Goal: Transaction & Acquisition: Purchase product/service

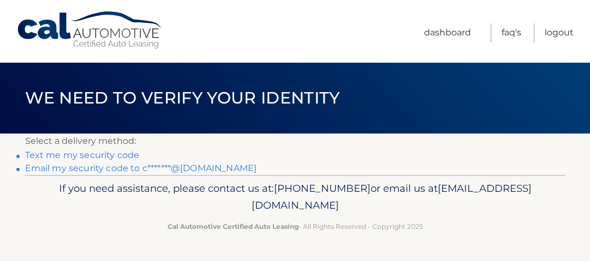
click at [147, 174] on link "Email my security code to c*******@[DOMAIN_NAME]" at bounding box center [141, 168] width 232 height 10
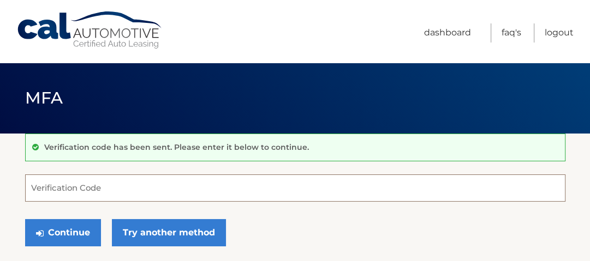
click at [326, 191] on input "Verification Code" at bounding box center [295, 188] width 540 height 27
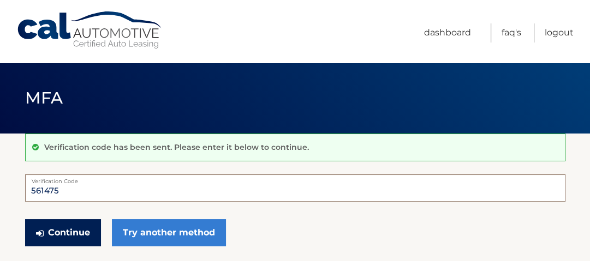
type input "561475"
click at [83, 241] on button "Continue" at bounding box center [63, 232] width 76 height 27
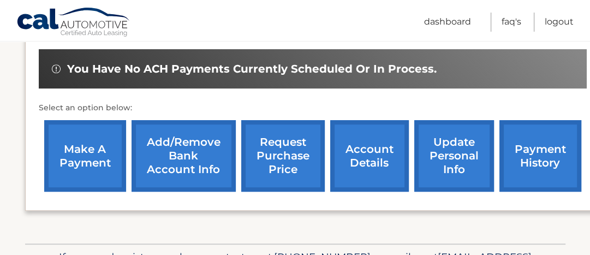
scroll to position [337, 0]
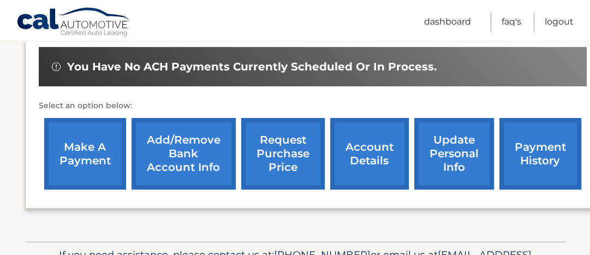
click at [86, 145] on link "make a payment" at bounding box center [85, 154] width 82 height 72
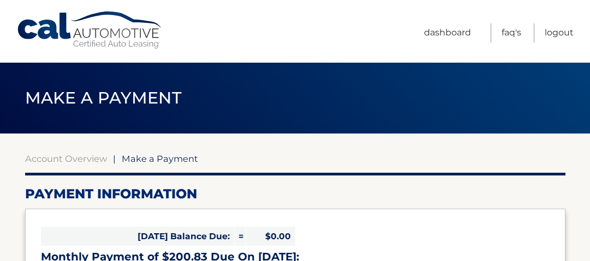
select select "OWZjMzVjZWItYzJmZC00ODMwLWIwMzEtYTQ5NDNhNTVkOWFh"
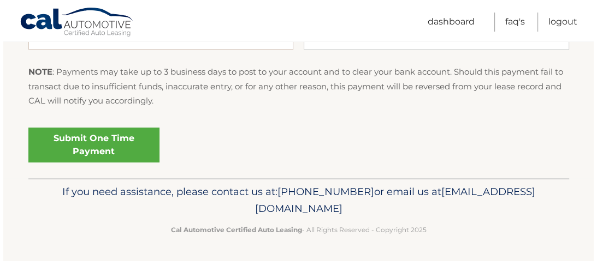
scroll to position [539, 0]
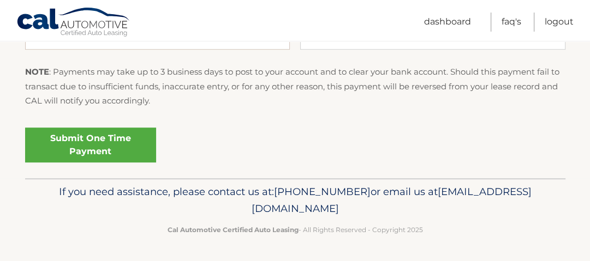
click at [142, 163] on link "Submit One Time Payment" at bounding box center [90, 145] width 131 height 35
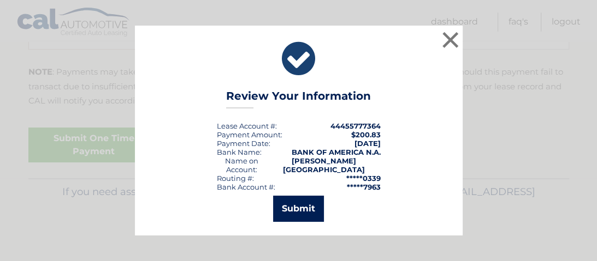
click at [306, 208] on button "Submit" at bounding box center [298, 209] width 51 height 26
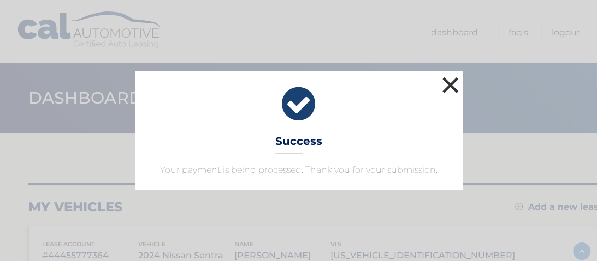
click at [446, 74] on button "×" at bounding box center [450, 85] width 22 height 22
